Goal: Task Accomplishment & Management: Manage account settings

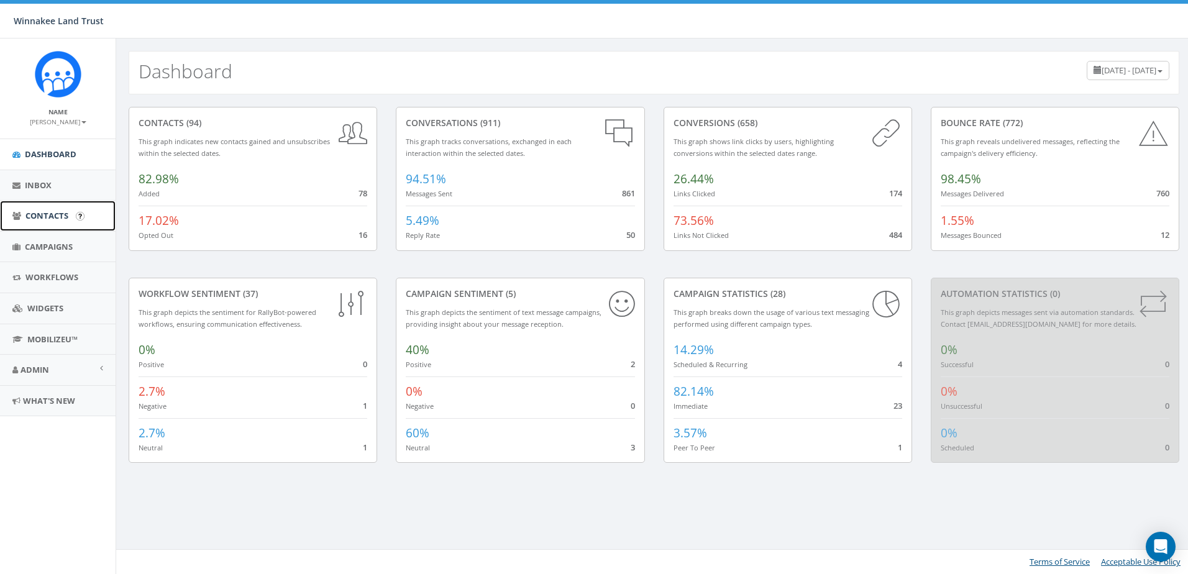
click at [58, 216] on span "Contacts" at bounding box center [46, 215] width 43 height 11
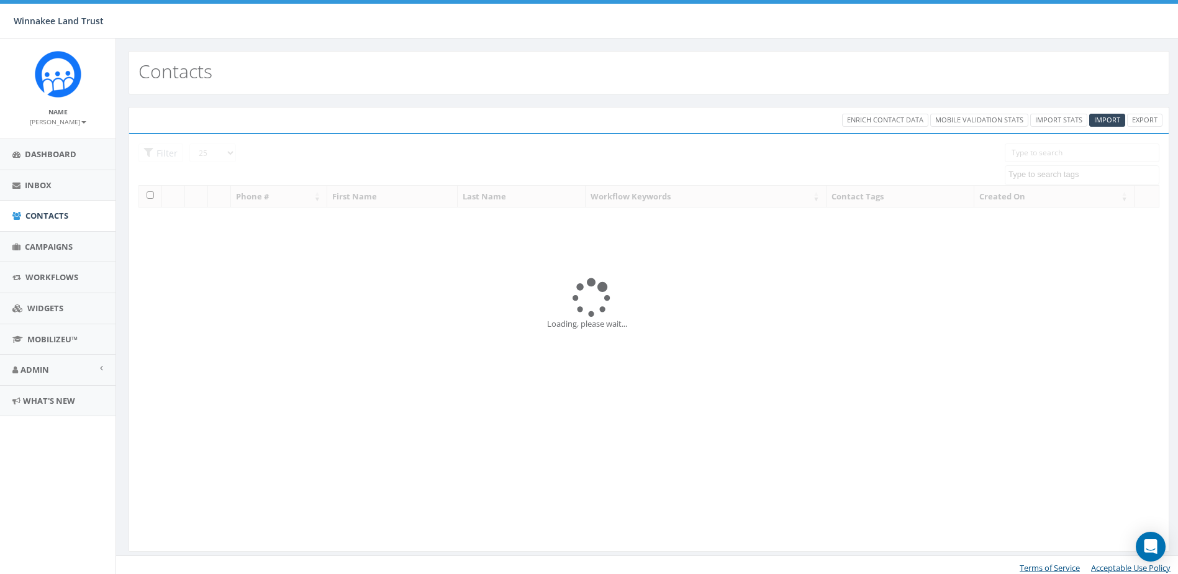
select select
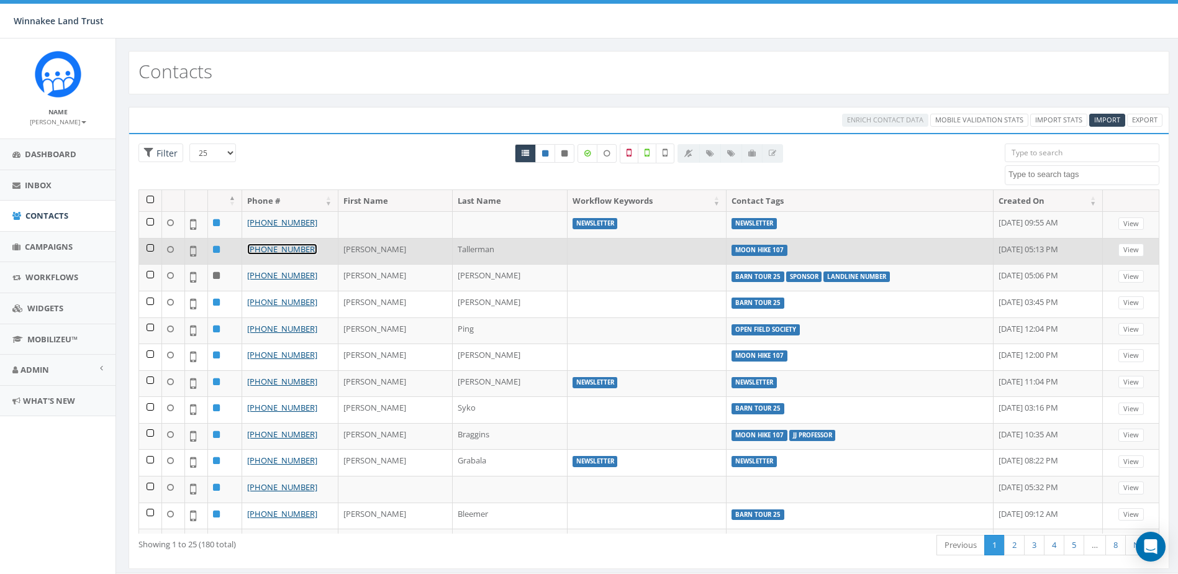
click at [282, 249] on link "+1 917-318-7420" at bounding box center [282, 248] width 70 height 11
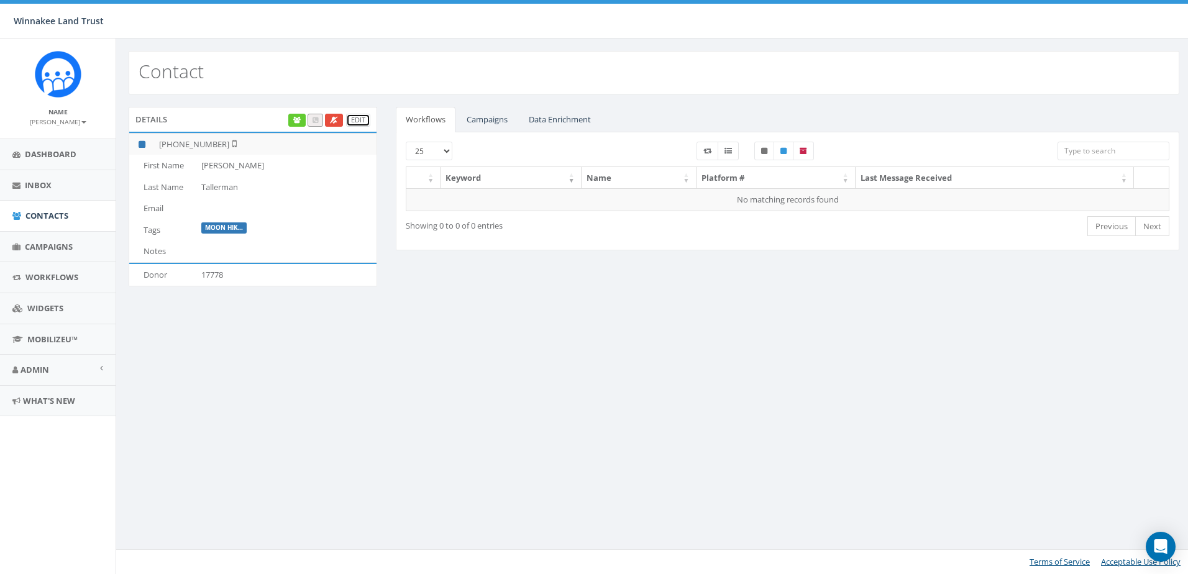
click at [362, 117] on link "Edit" at bounding box center [358, 120] width 24 height 13
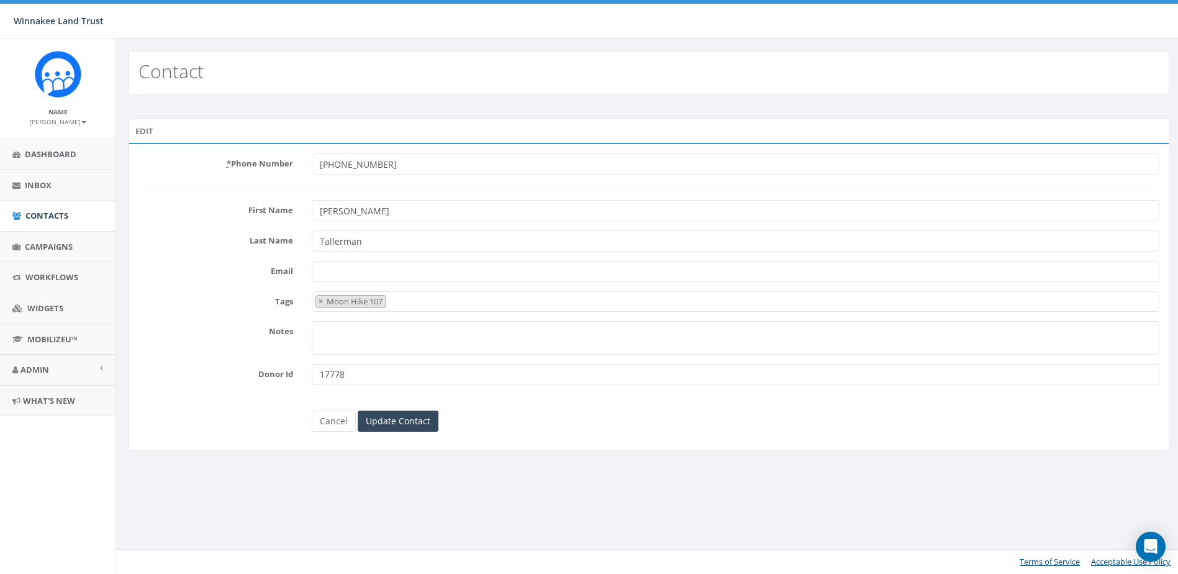
select select "Moon Hike 107"
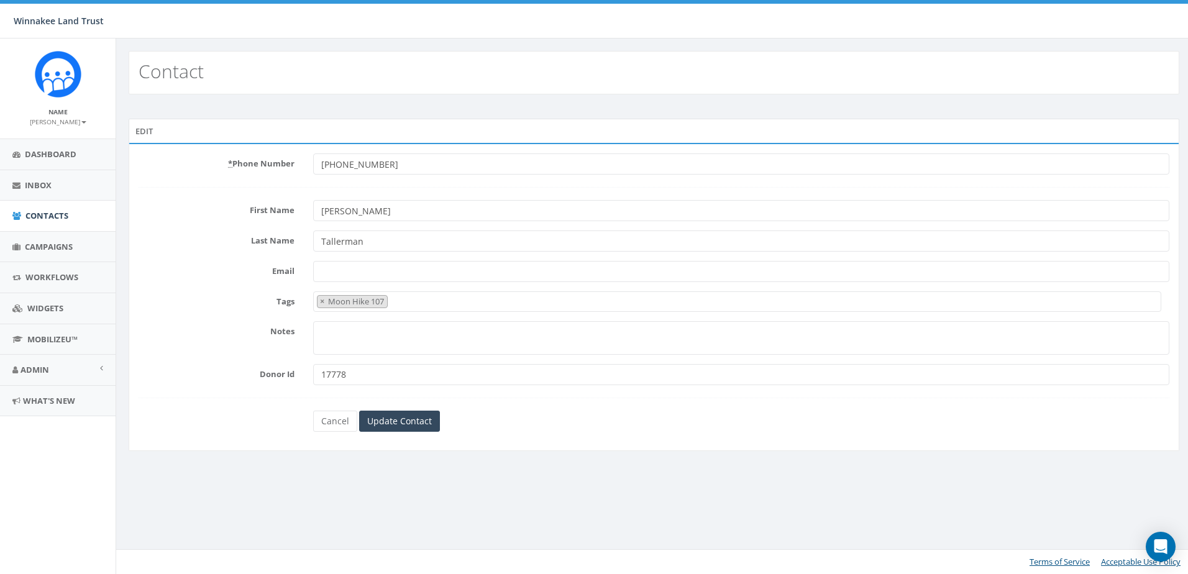
drag, startPoint x: 370, startPoint y: 379, endPoint x: 292, endPoint y: 376, distance: 78.3
click at [292, 376] on div "Donor Id 17778" at bounding box center [653, 374] width 1049 height 21
paste input "6837"
type input "16837"
click at [415, 413] on input "Update Contact" at bounding box center [399, 421] width 81 height 21
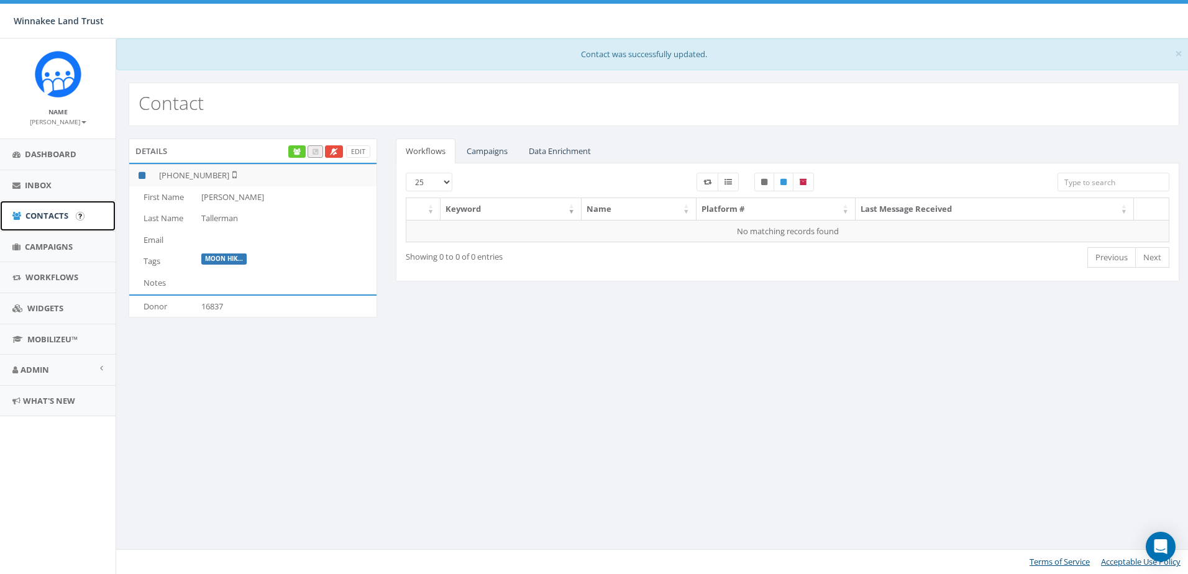
click at [27, 212] on span "Contacts" at bounding box center [46, 215] width 43 height 11
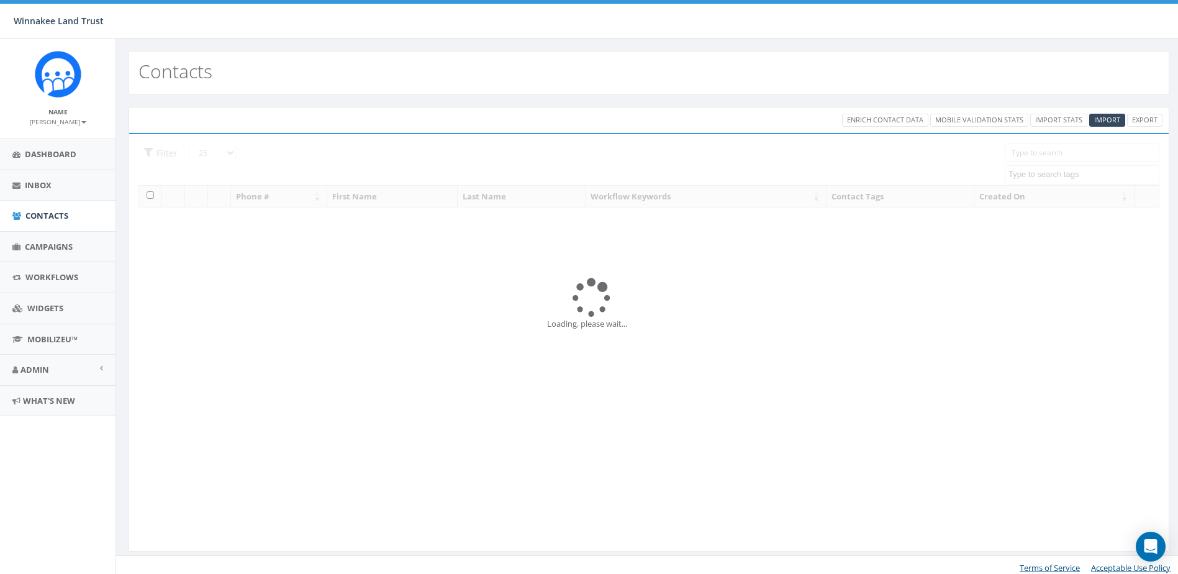
select select
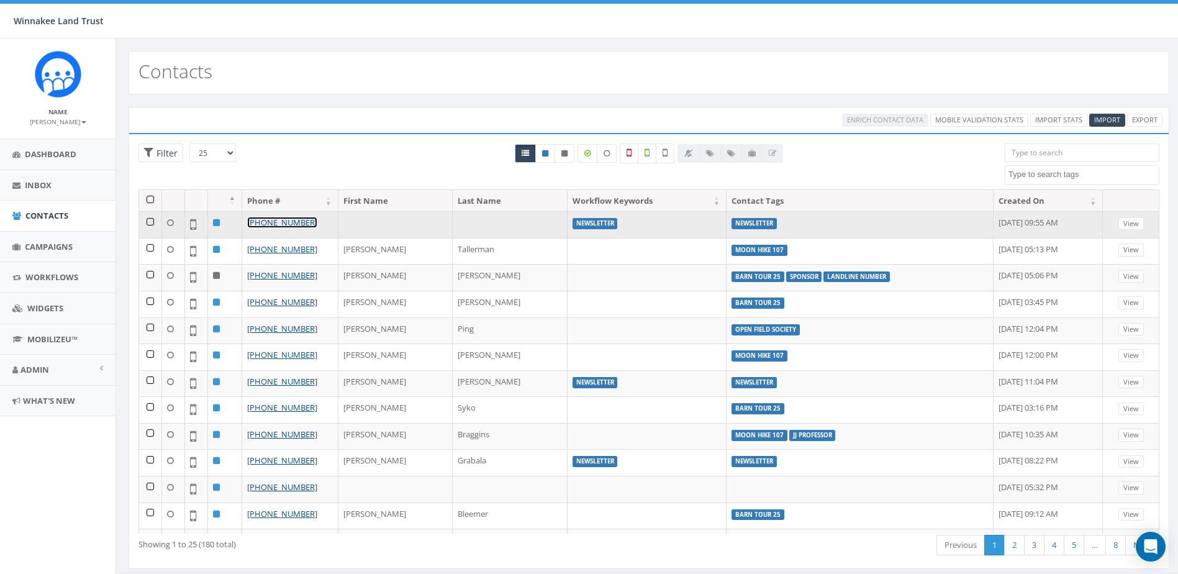
click at [284, 223] on link "[PHONE_NUMBER]" at bounding box center [282, 222] width 70 height 11
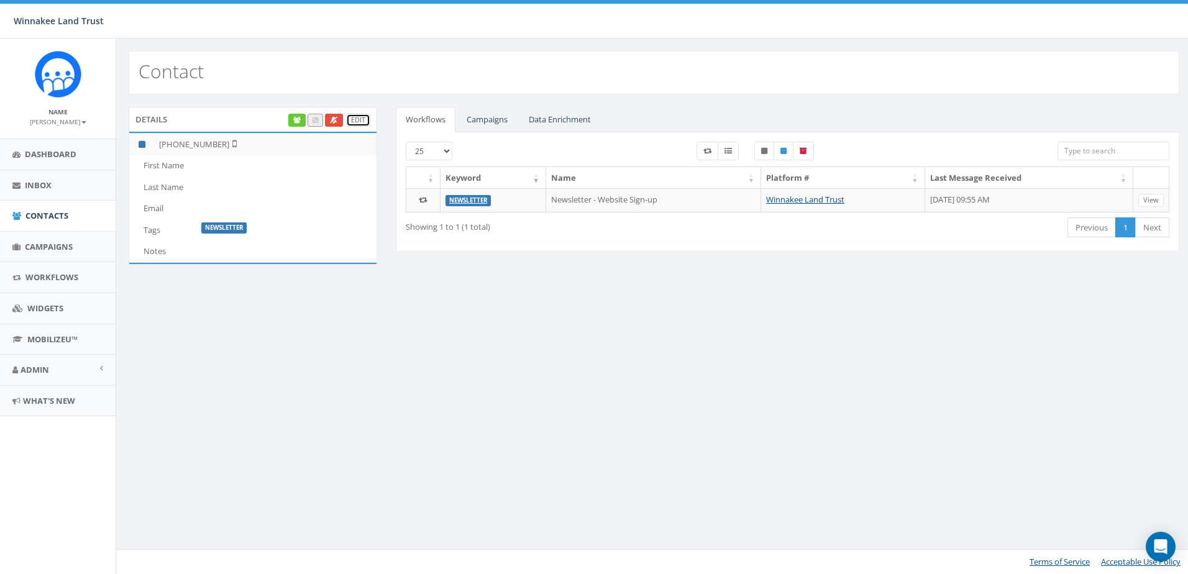
click at [353, 121] on link "Edit" at bounding box center [358, 120] width 24 height 13
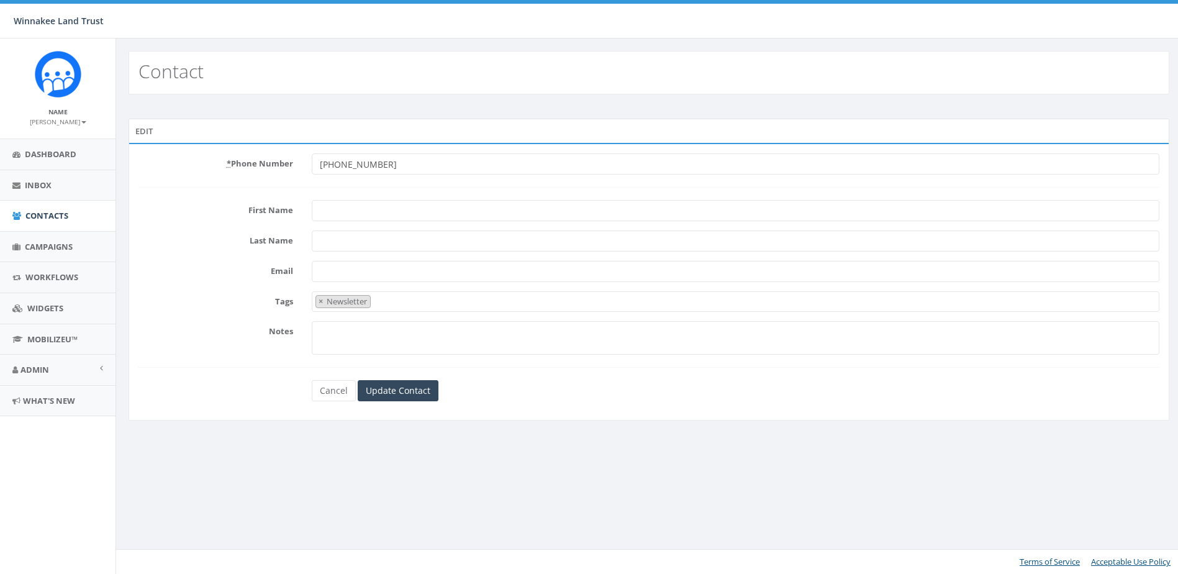
select select "Newsletter"
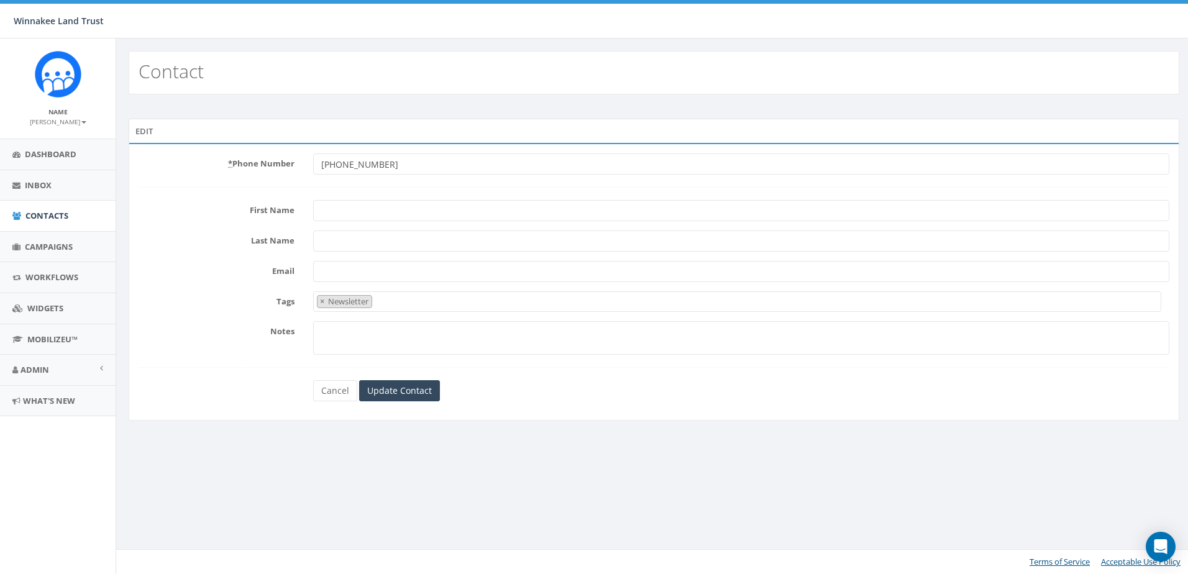
click at [346, 209] on input "First Name" at bounding box center [741, 210] width 856 height 21
paste input "Alicia Osban"
drag, startPoint x: 346, startPoint y: 211, endPoint x: 405, endPoint y: 211, distance: 59.0
click at [405, 211] on input "Alicia Osban" at bounding box center [741, 210] width 856 height 21
type input "Alicia"
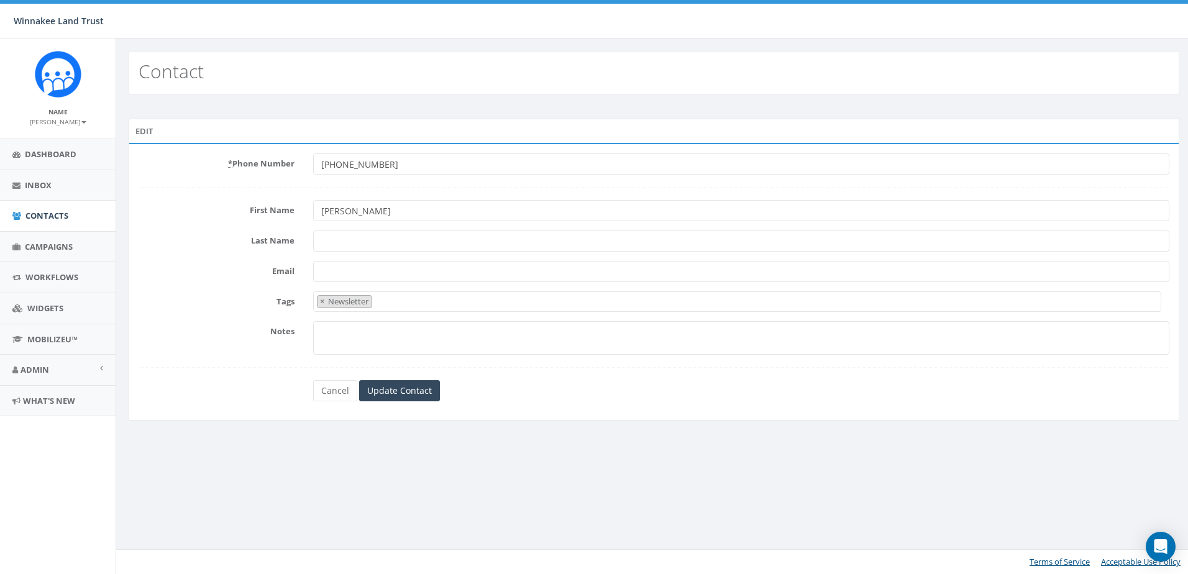
click at [365, 250] on input "Last Name" at bounding box center [741, 240] width 856 height 21
paste input "Osban"
type input "[PERSON_NAME]"
click at [575, 105] on div "Edit * Phone Number +18457500375 First Name Alicia Last Name Osban Email Tags N…" at bounding box center [653, 271] width 1075 height 354
click at [416, 384] on input "Update Contact" at bounding box center [399, 390] width 81 height 21
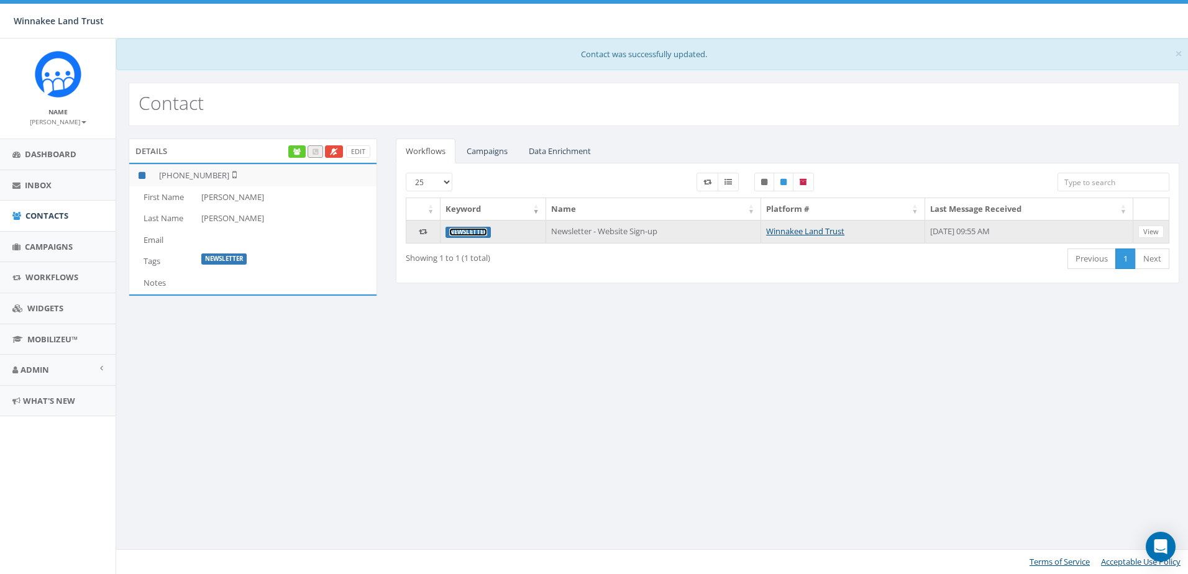
click at [475, 232] on link "Newsletter" at bounding box center [468, 232] width 38 height 8
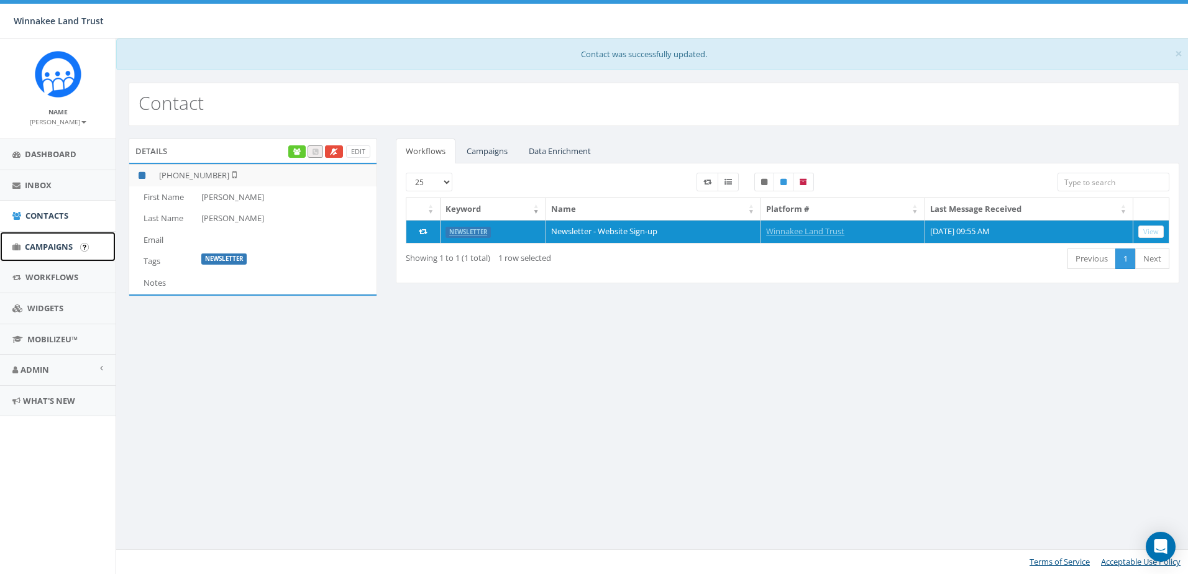
click at [32, 246] on span "Campaigns" at bounding box center [49, 246] width 48 height 11
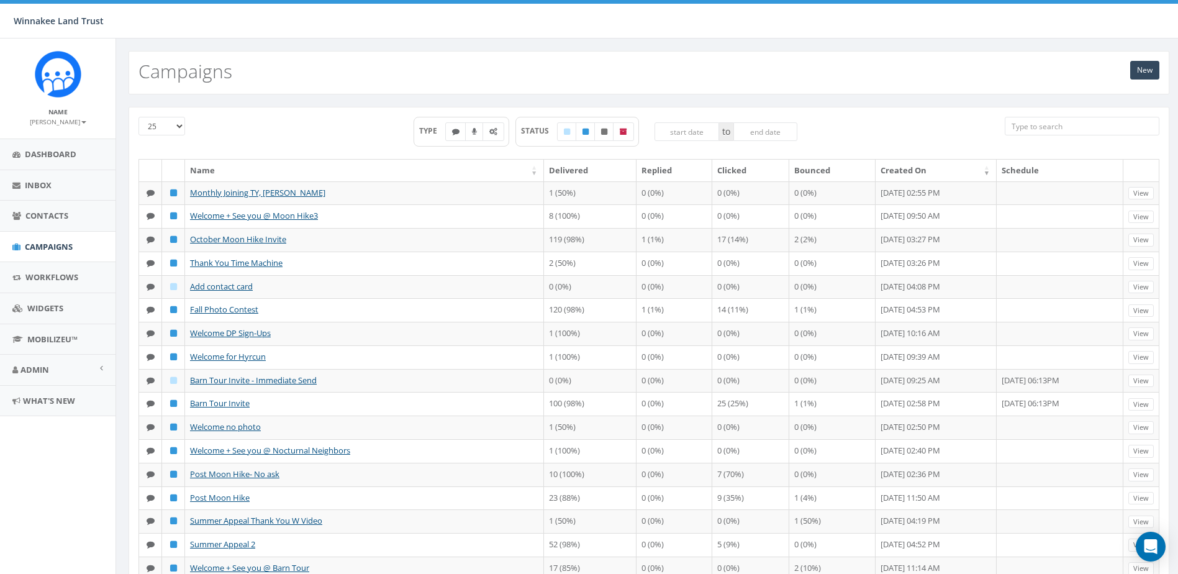
click at [1075, 127] on input "search" at bounding box center [1082, 126] width 155 height 19
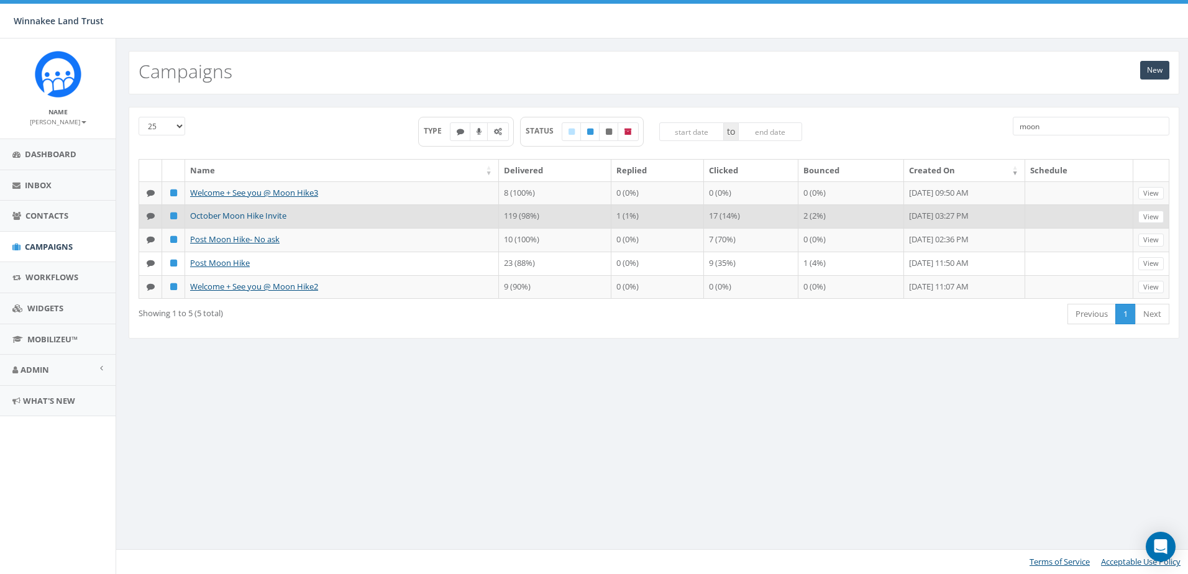
type input "moon"
click at [239, 221] on link "October Moon Hike Invite" at bounding box center [238, 215] width 96 height 11
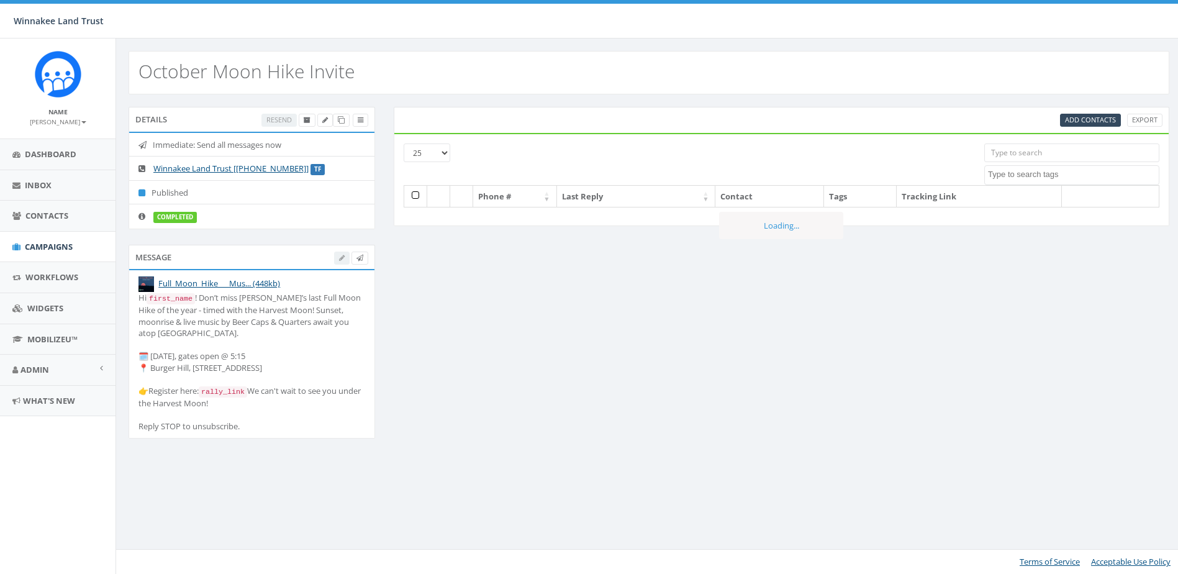
select select
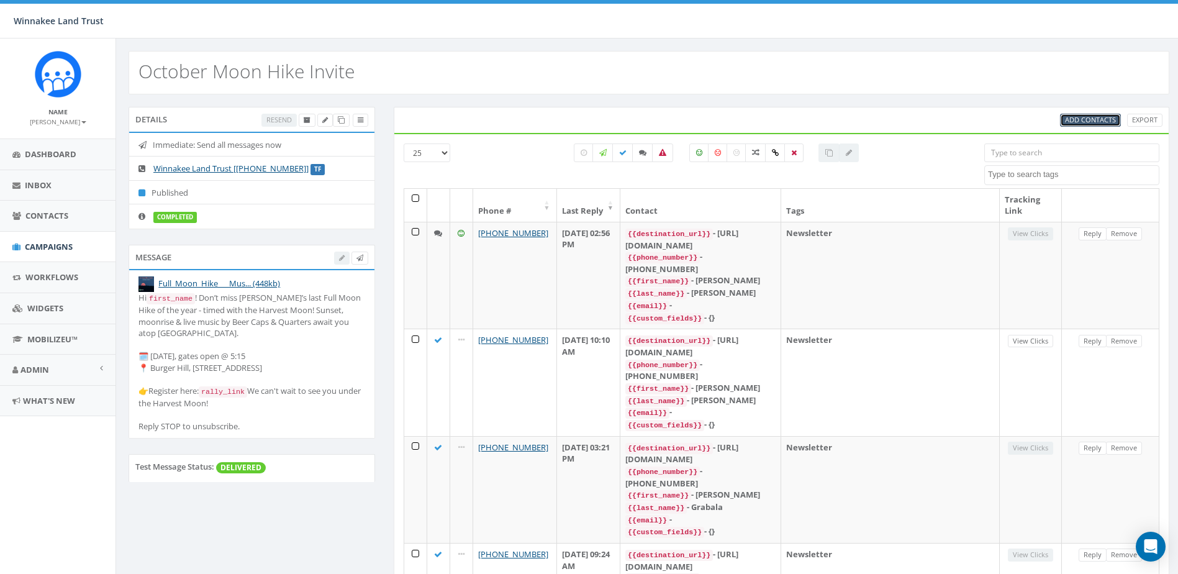
click at [1083, 114] on link "Add Contacts" at bounding box center [1090, 120] width 61 height 13
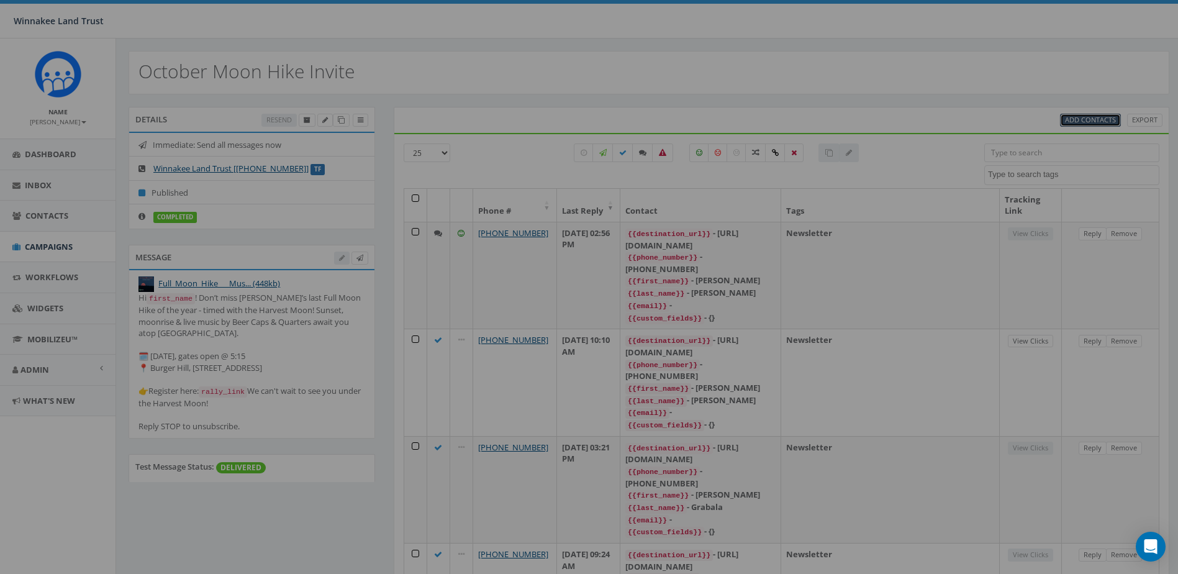
select select
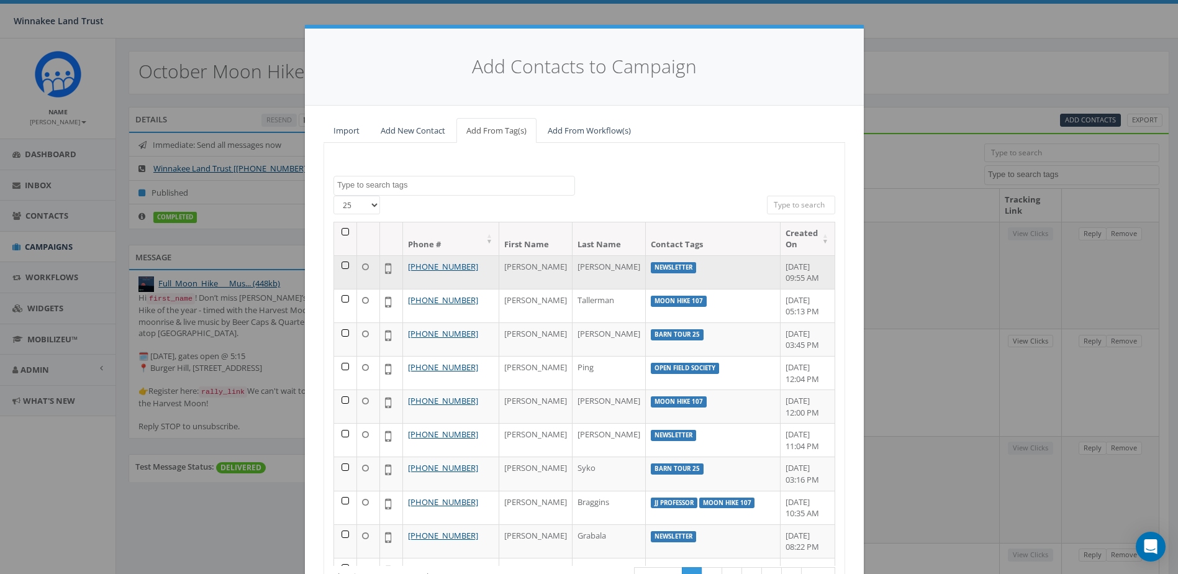
click at [340, 265] on td at bounding box center [345, 272] width 23 height 34
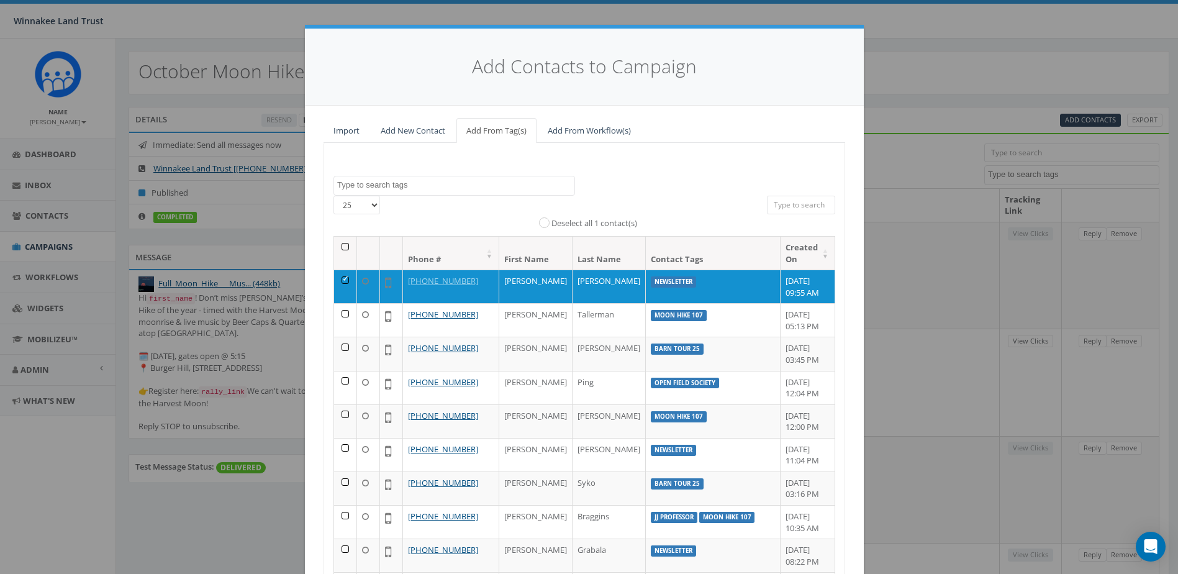
scroll to position [110, 0]
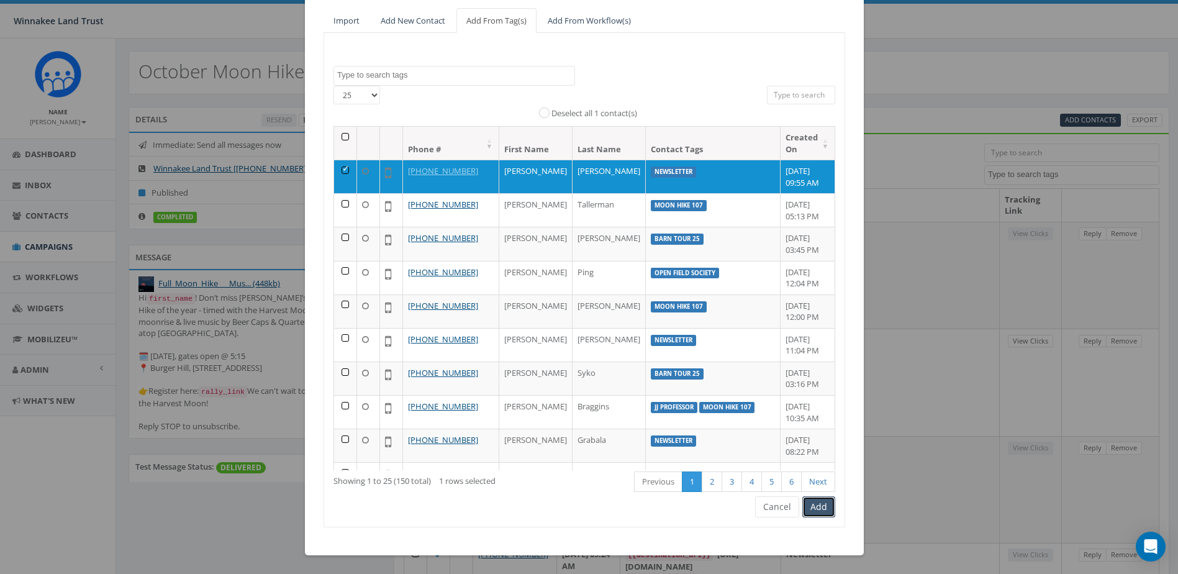
click at [817, 505] on button "Add" at bounding box center [818, 506] width 33 height 21
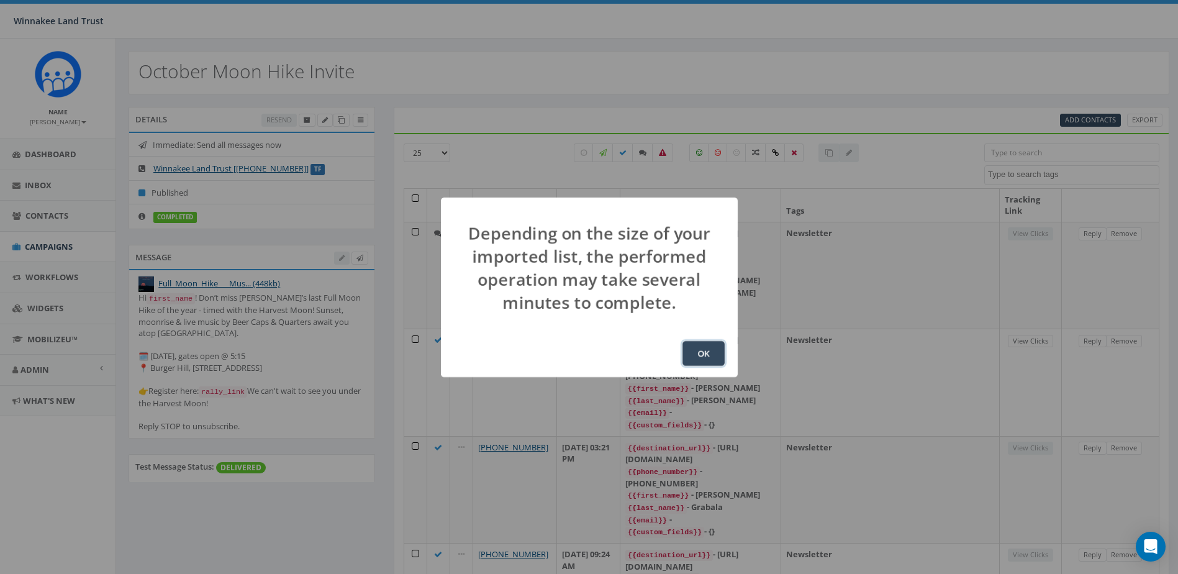
click at [707, 355] on button "OK" at bounding box center [704, 353] width 42 height 25
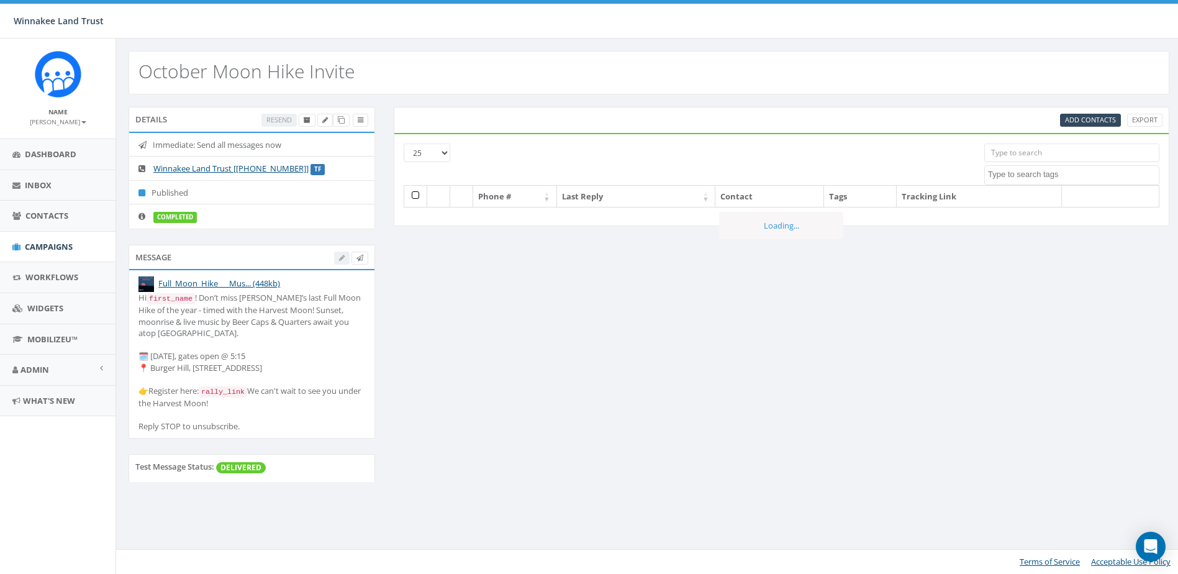
select select
